Goal: Task Accomplishment & Management: Manage account settings

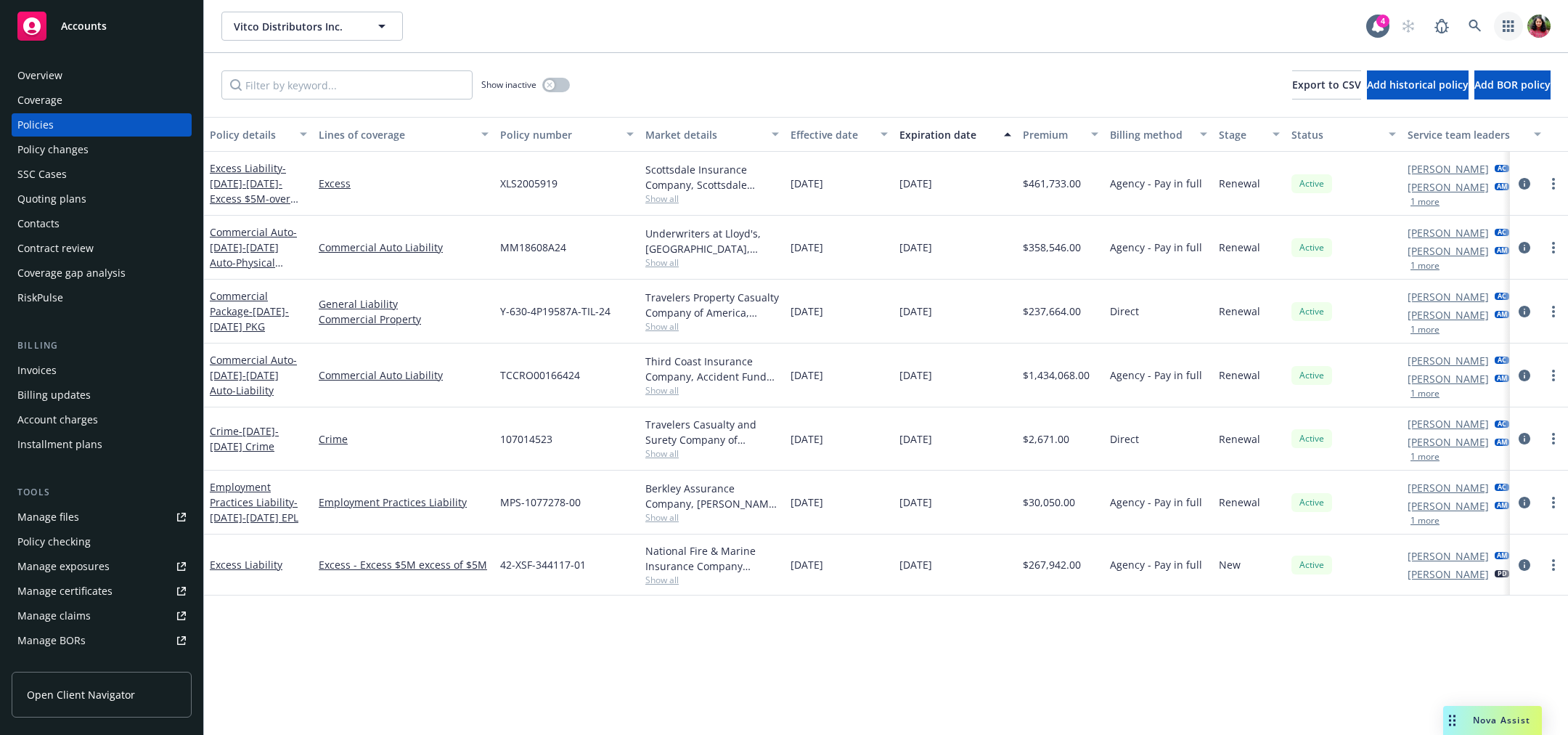
click at [1501, 20] on link "button" at bounding box center [1509, 26] width 29 height 29
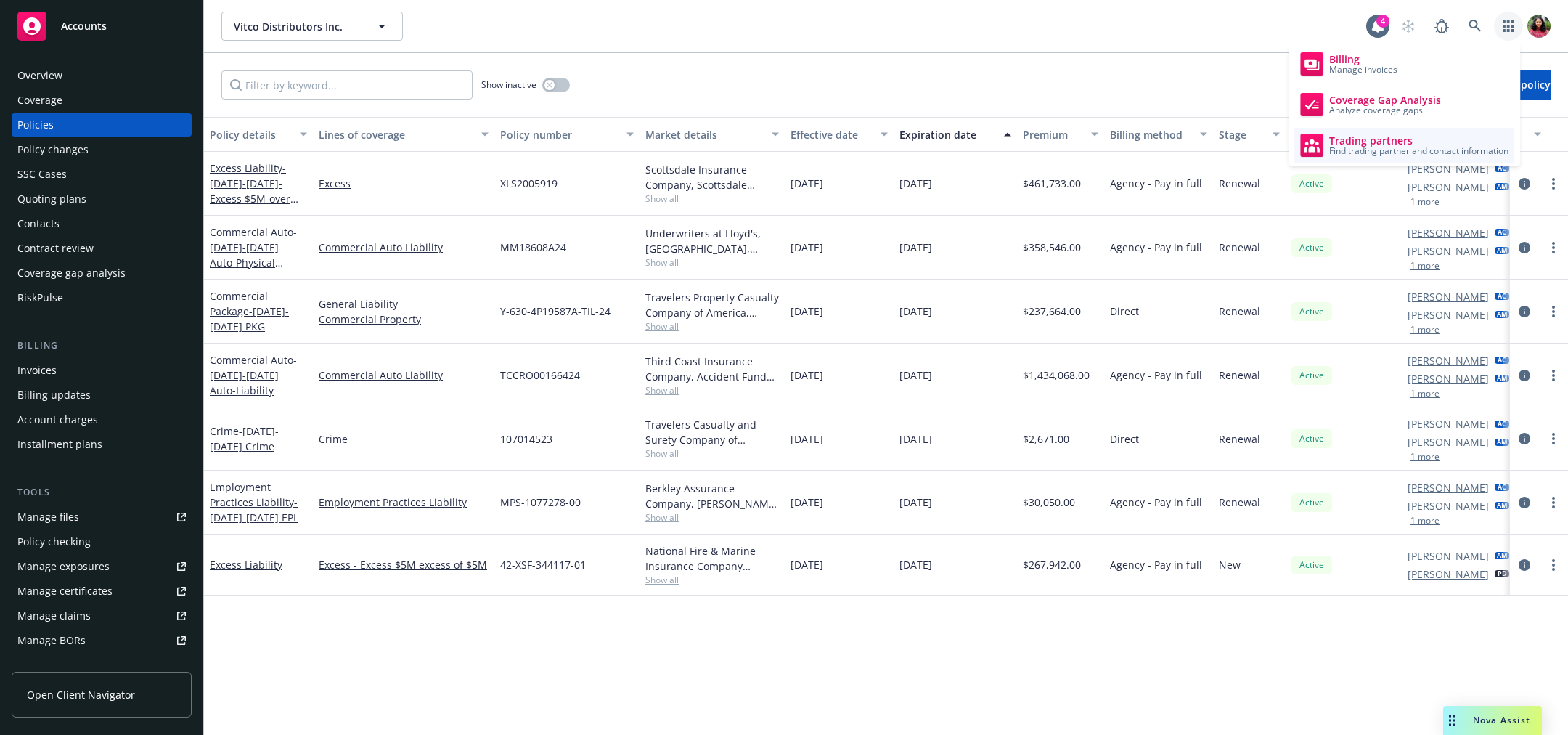
click at [1391, 147] on span "Find trading partner and contact information" at bounding box center [1419, 151] width 180 height 8
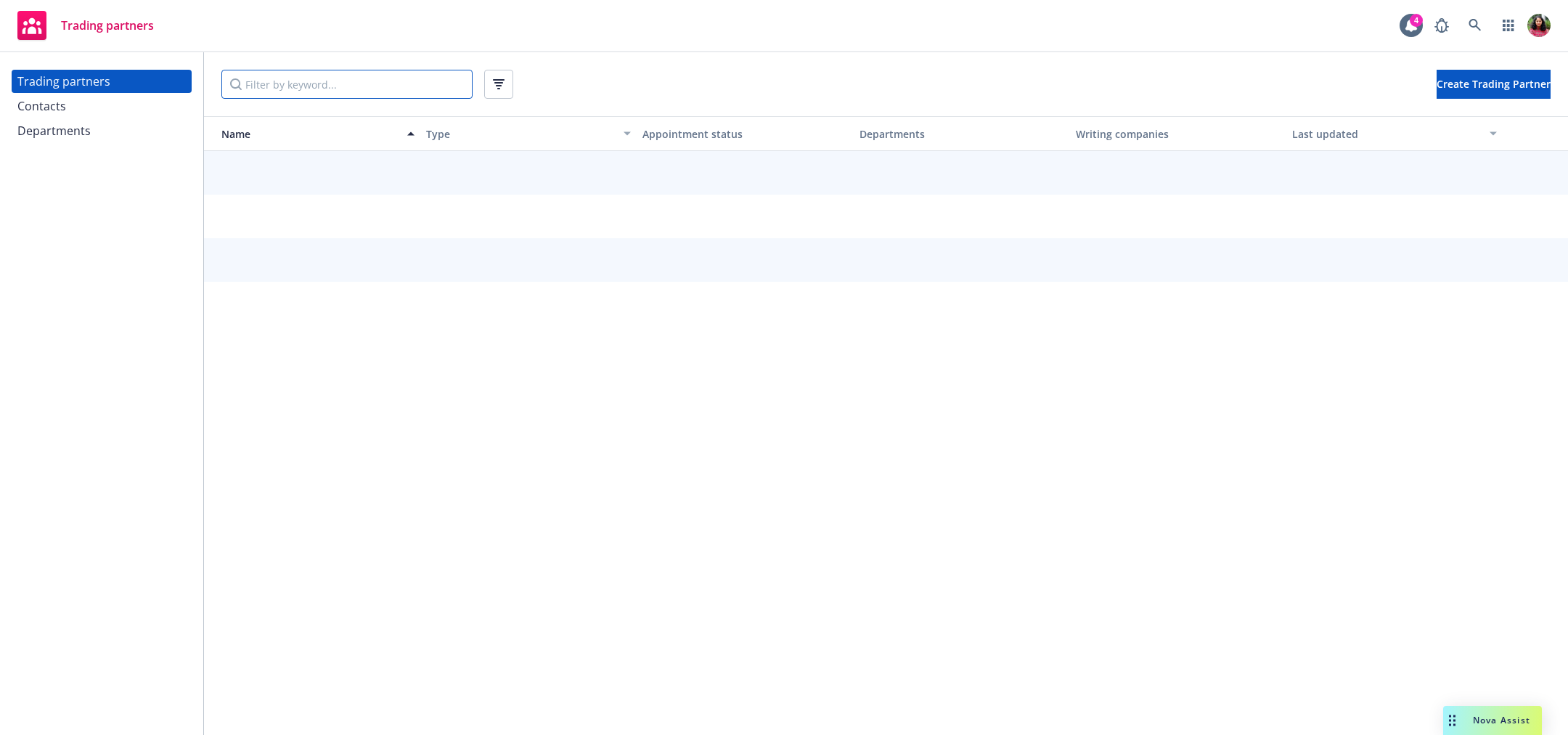
click at [390, 83] on input "Filter by keyword..." at bounding box center [346, 84] width 251 height 29
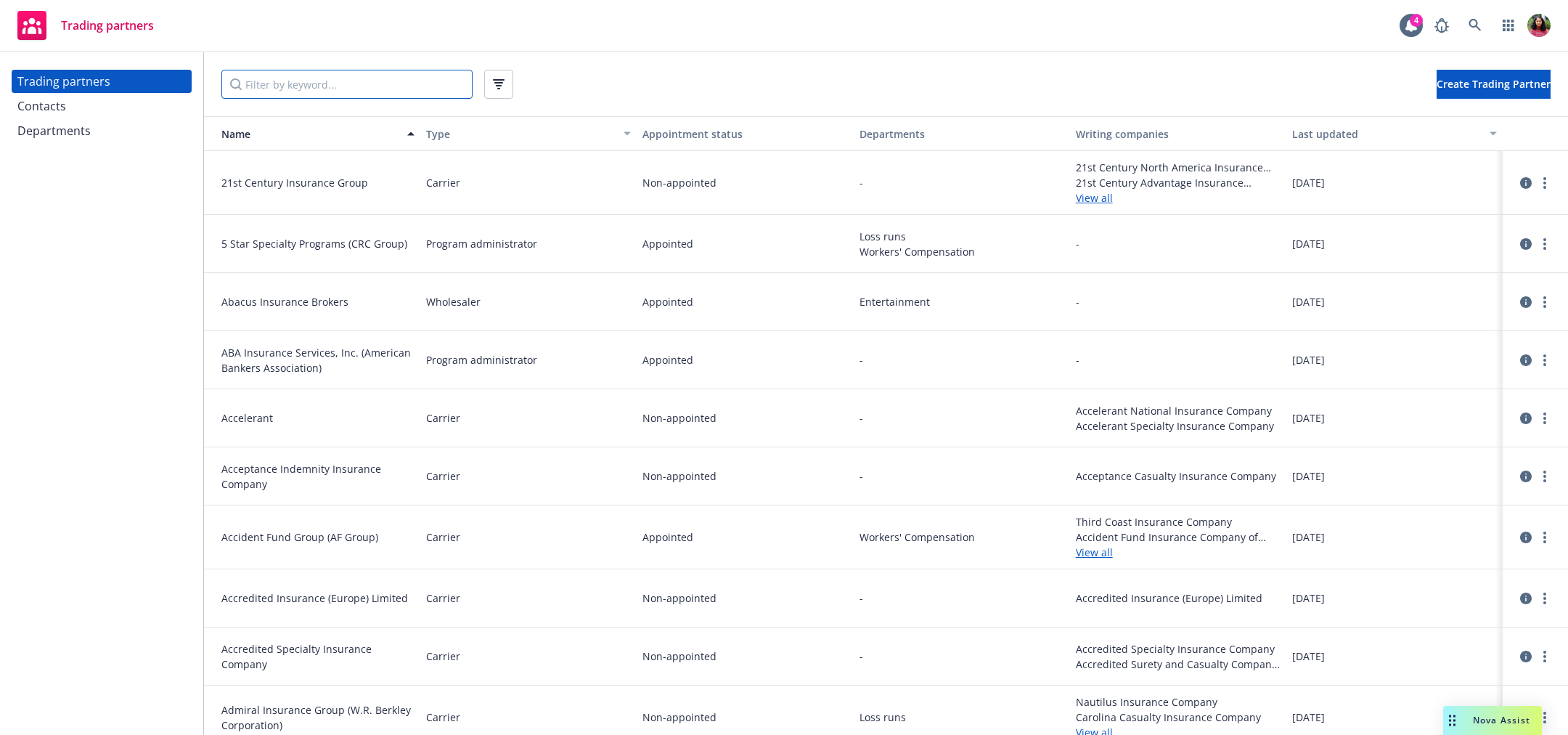
paste input "National Fire & Marine Insurance Company (Property Only)"
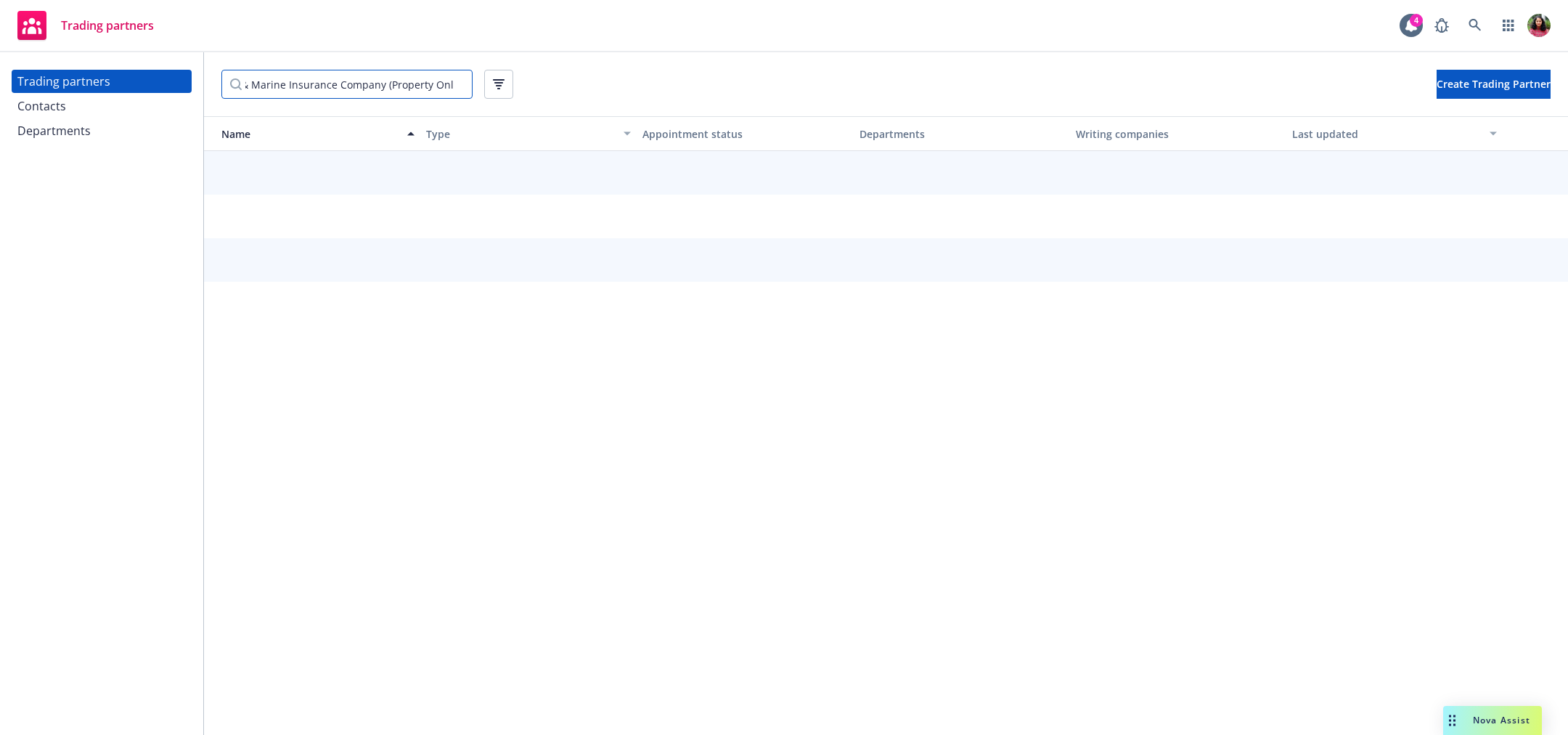
type input "National Fire & Marine Insurance Company (Property Only)"
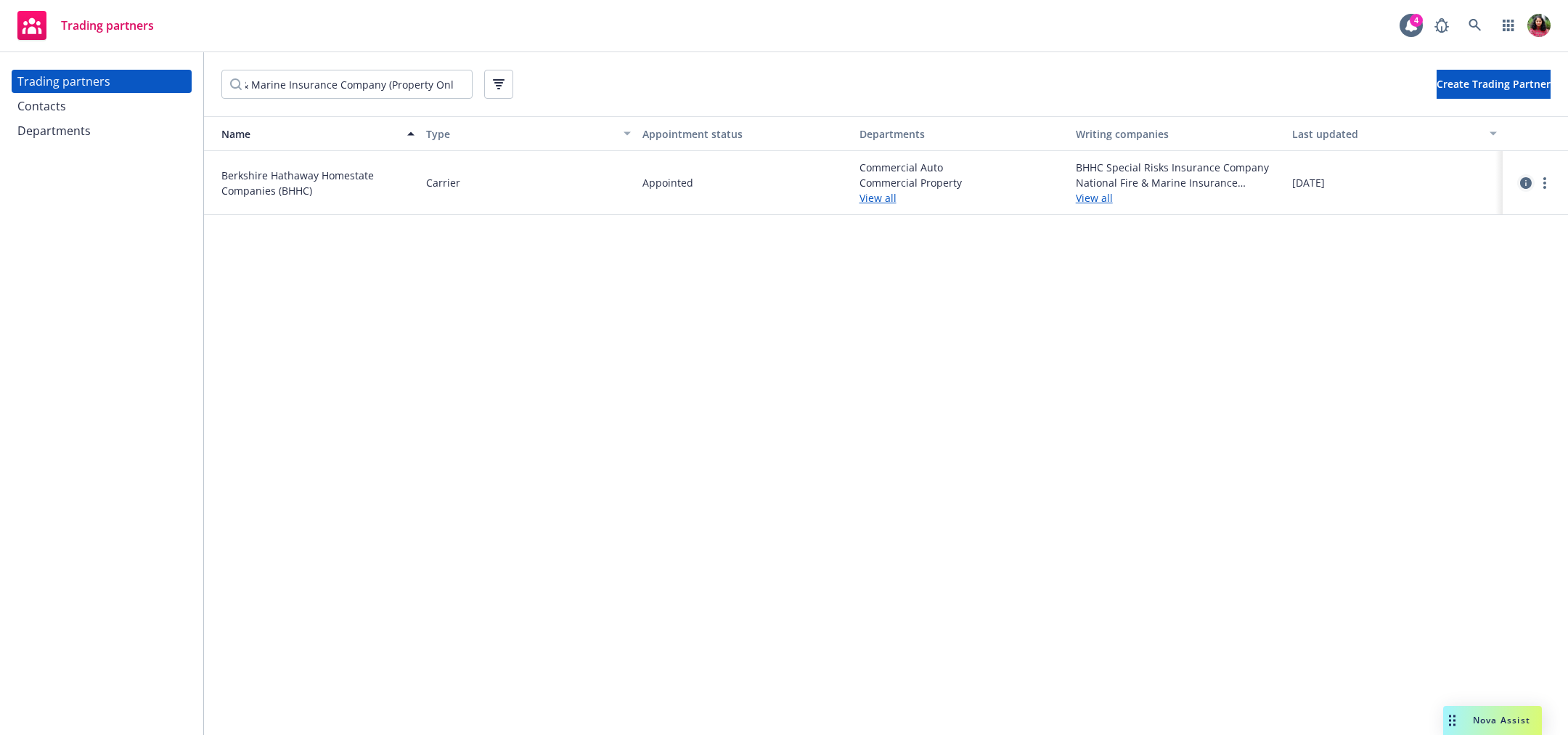
click at [1526, 182] on icon "circleInformation" at bounding box center [1526, 183] width 12 height 12
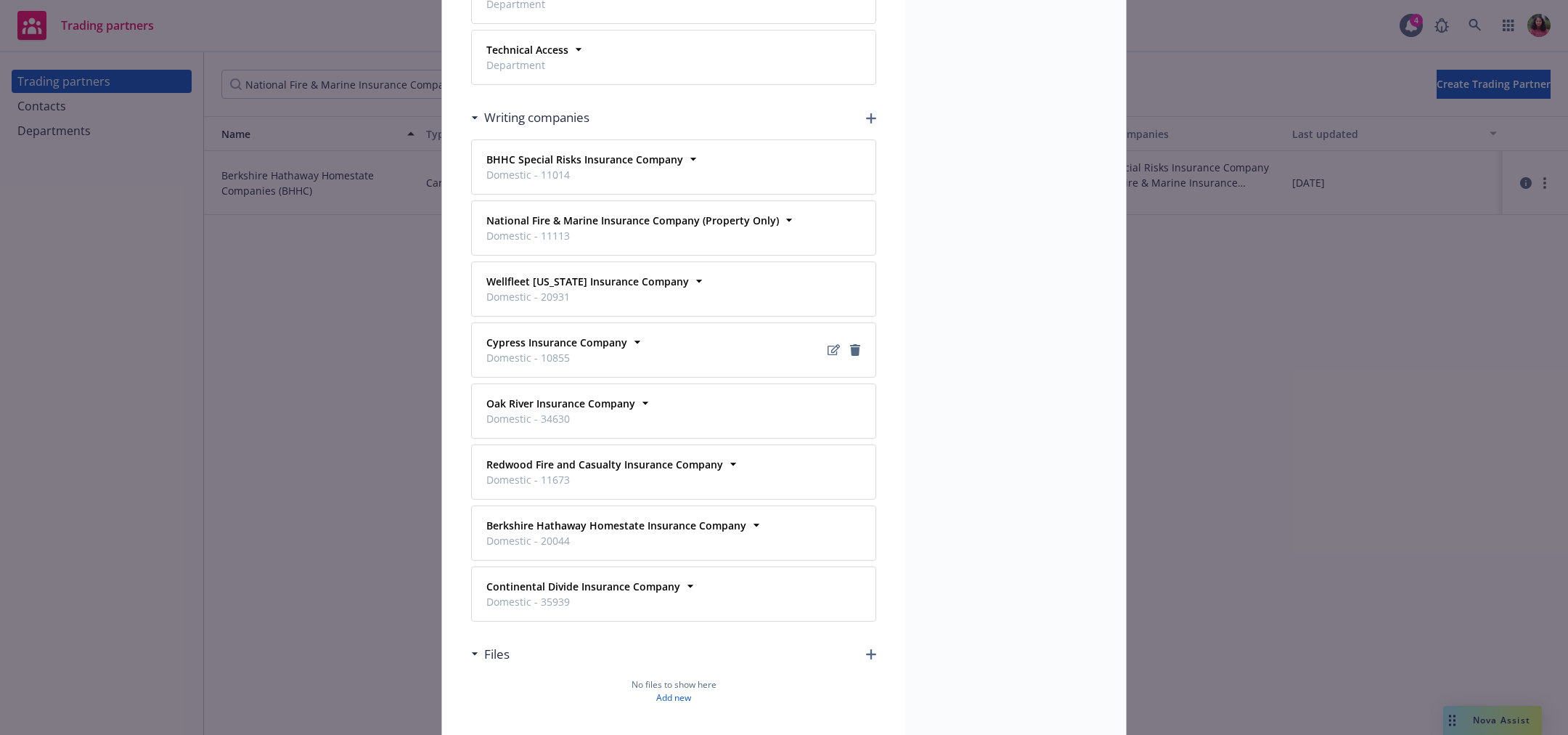
scroll to position [1738, 0]
click at [782, 210] on icon at bounding box center [789, 217] width 15 height 15
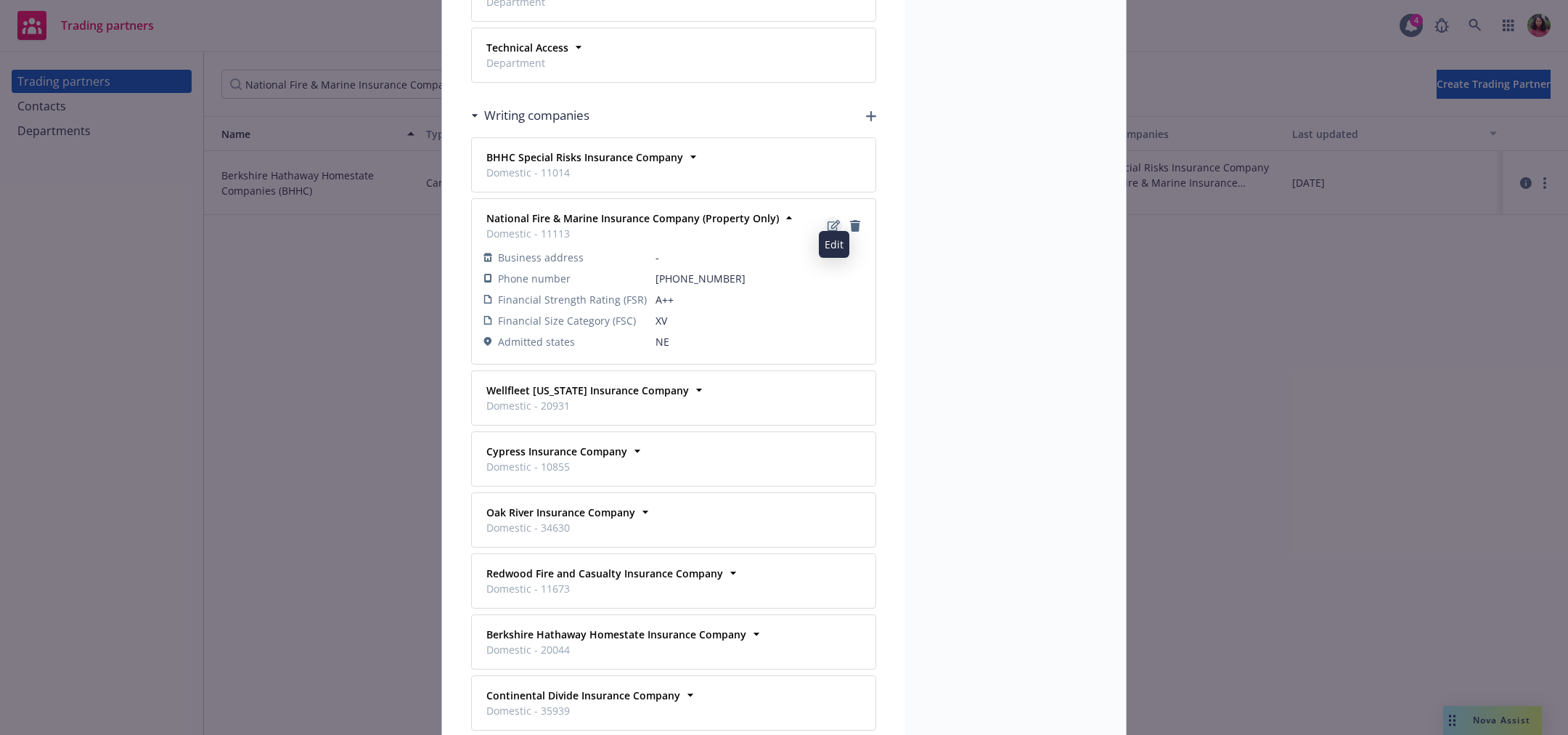
click at [832, 220] on icon "Edit" at bounding box center [834, 225] width 12 height 11
select select "XV"
select select "A++"
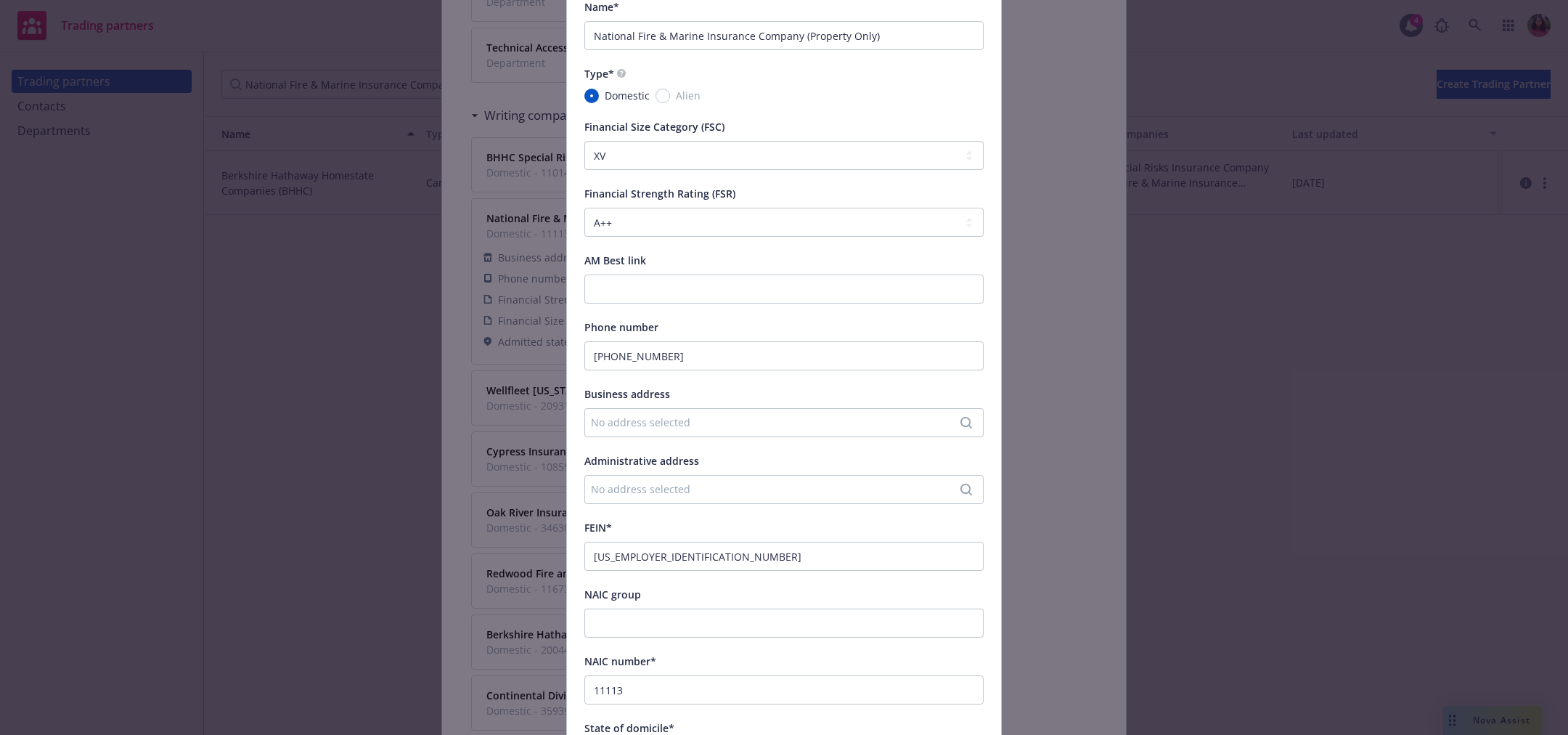
scroll to position [0, 0]
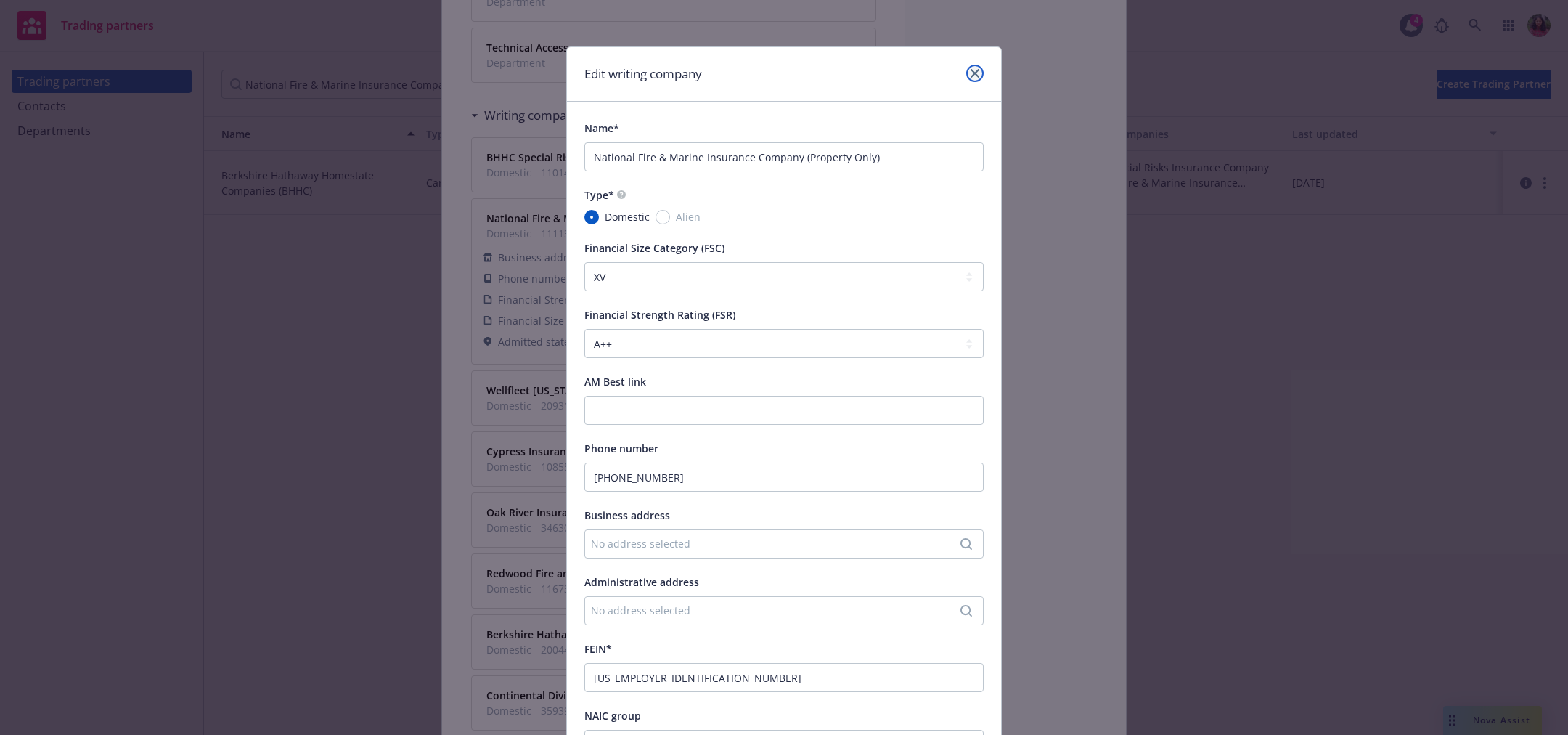
click at [974, 69] on icon "close" at bounding box center [974, 73] width 8 height 8
